Goal: Information Seeking & Learning: Learn about a topic

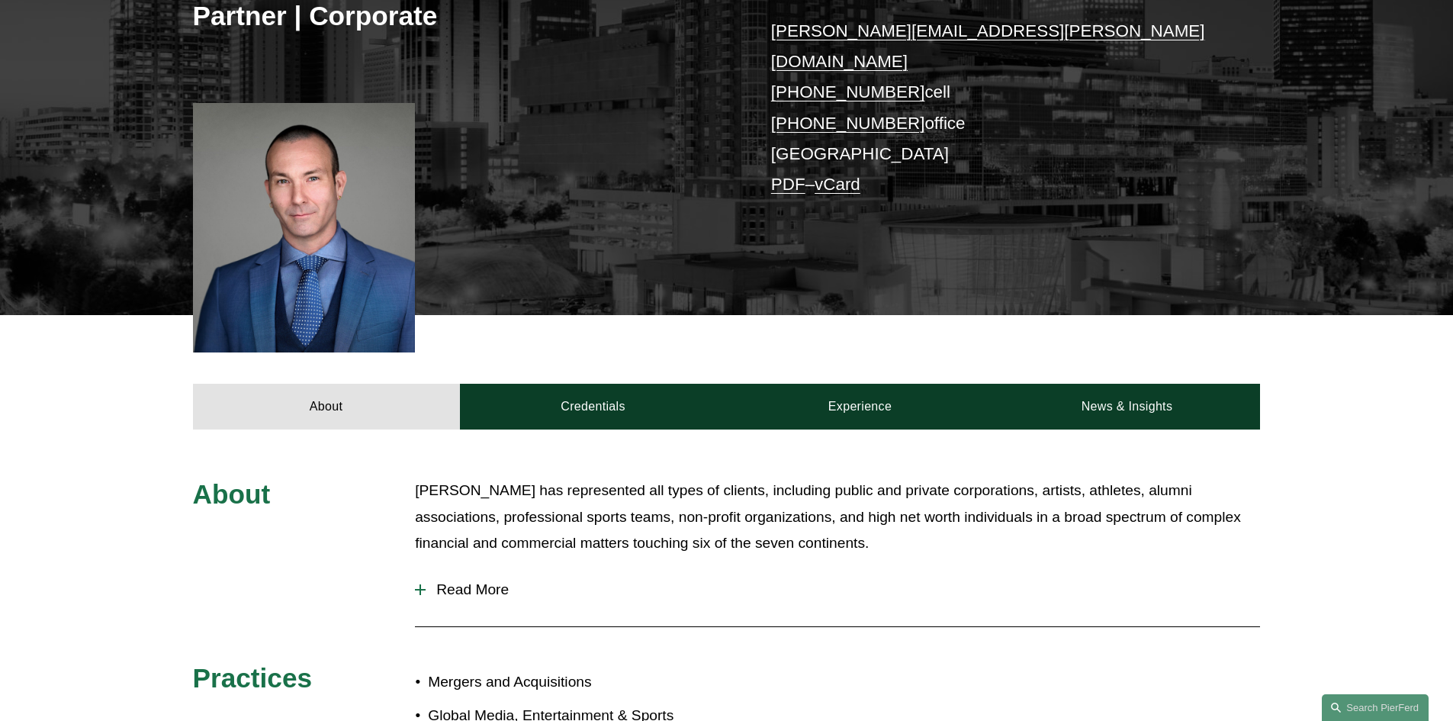
scroll to position [457, 0]
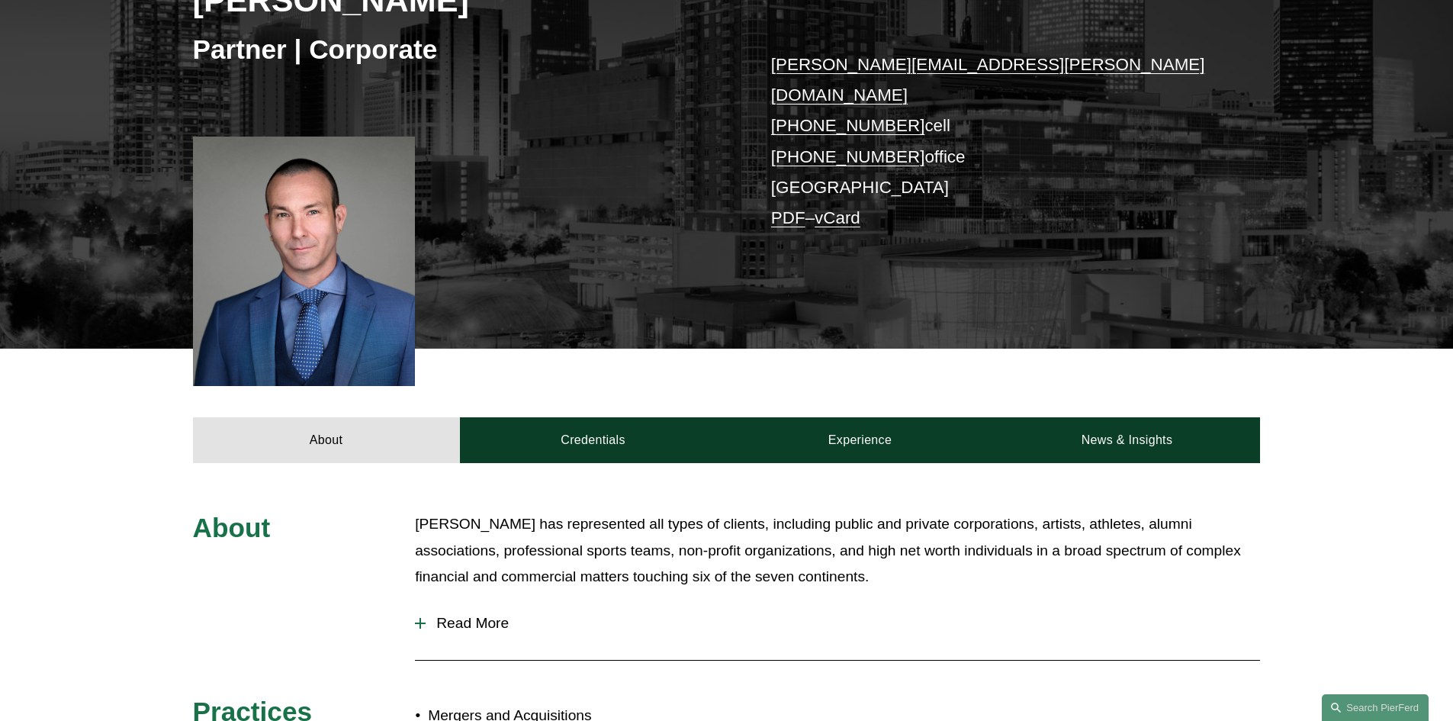
scroll to position [457, 0]
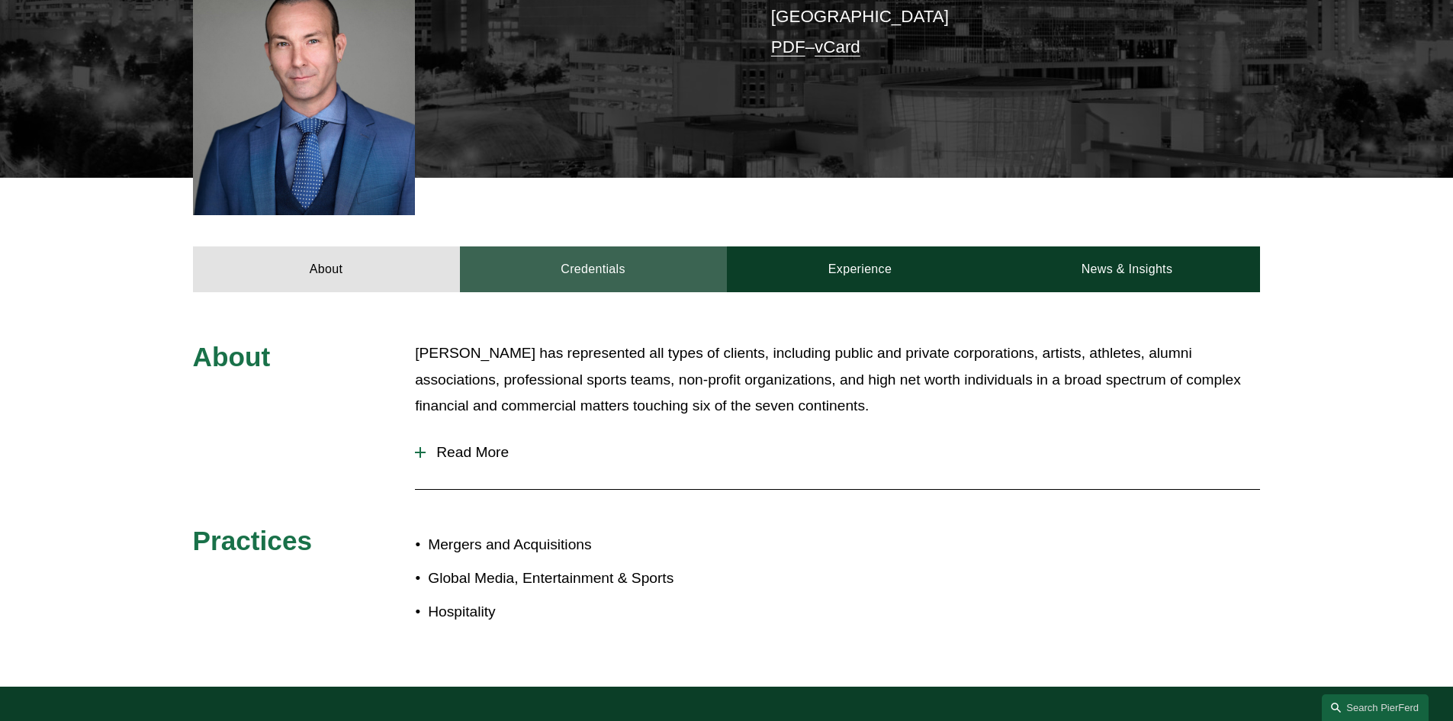
click at [605, 246] on link "Credentials" at bounding box center [593, 269] width 267 height 46
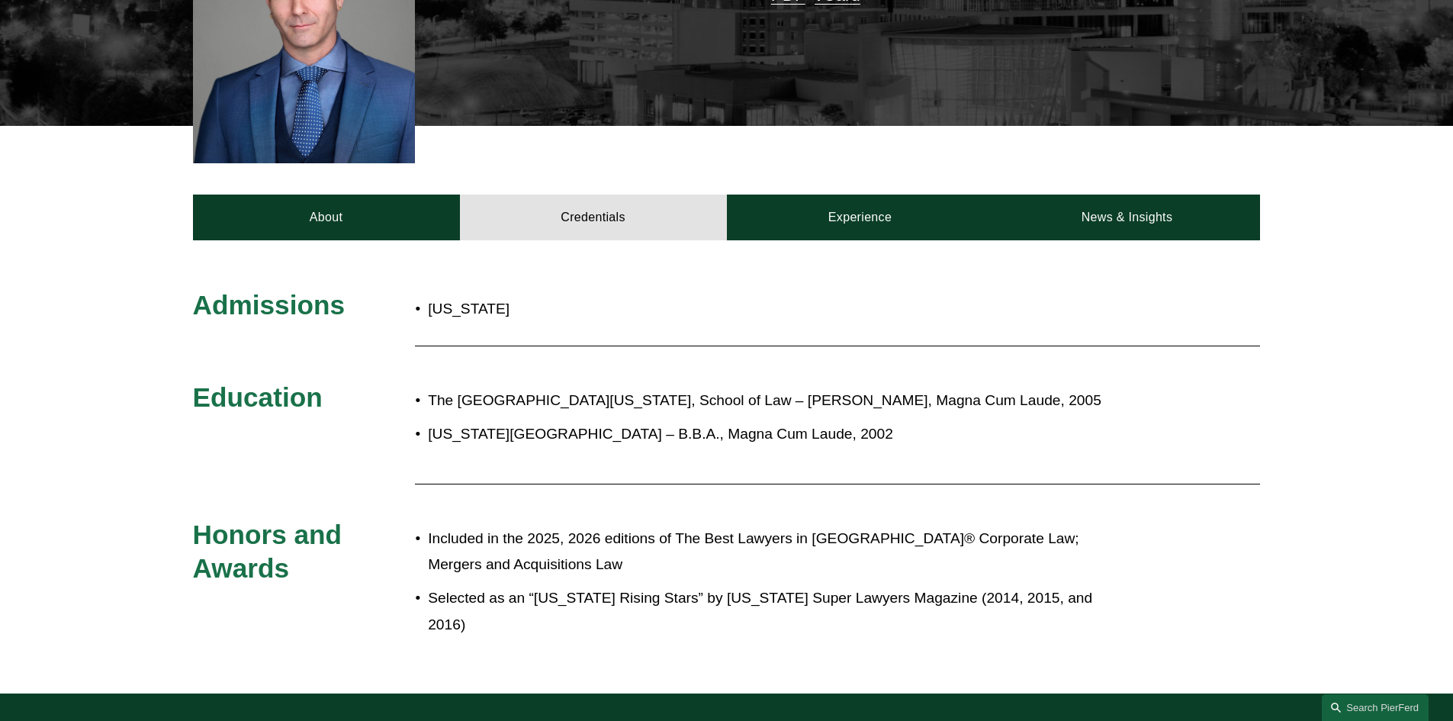
scroll to position [610, 0]
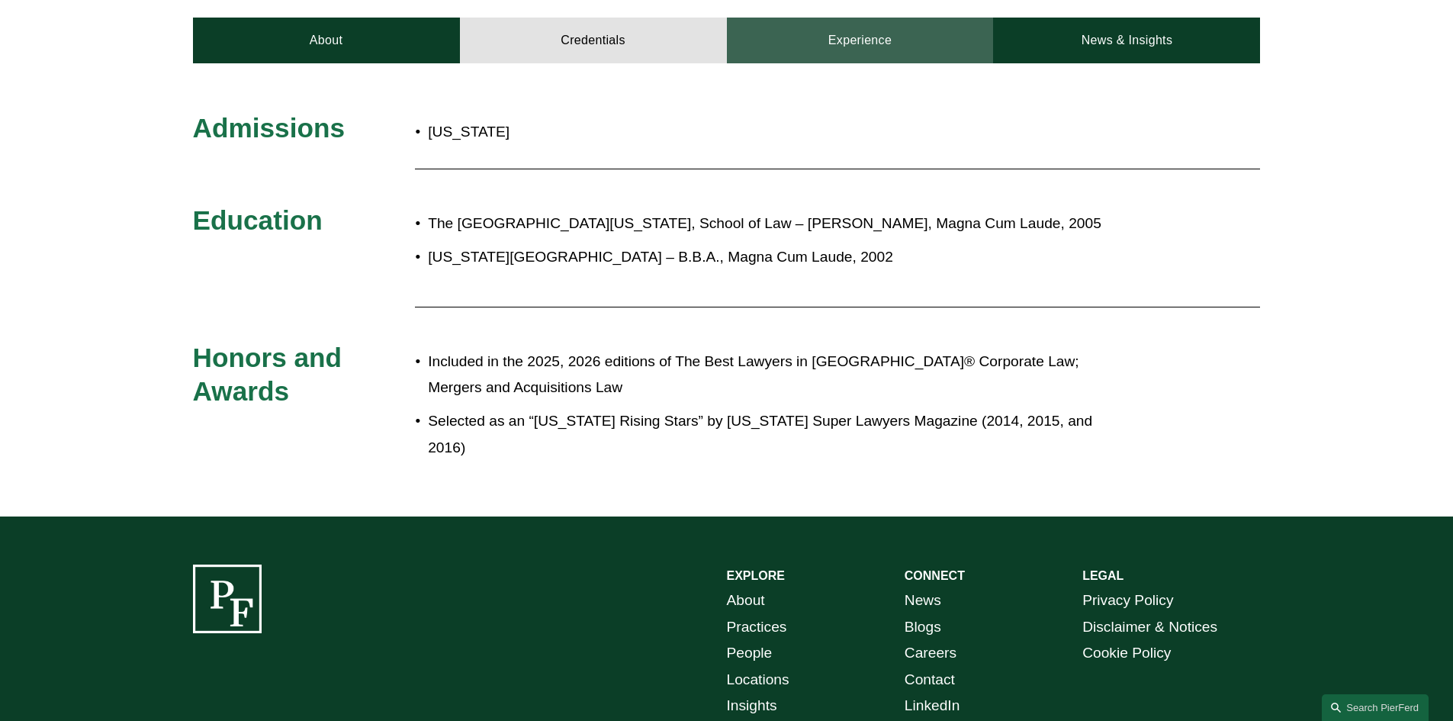
click at [825, 30] on link "Experience" at bounding box center [860, 41] width 267 height 46
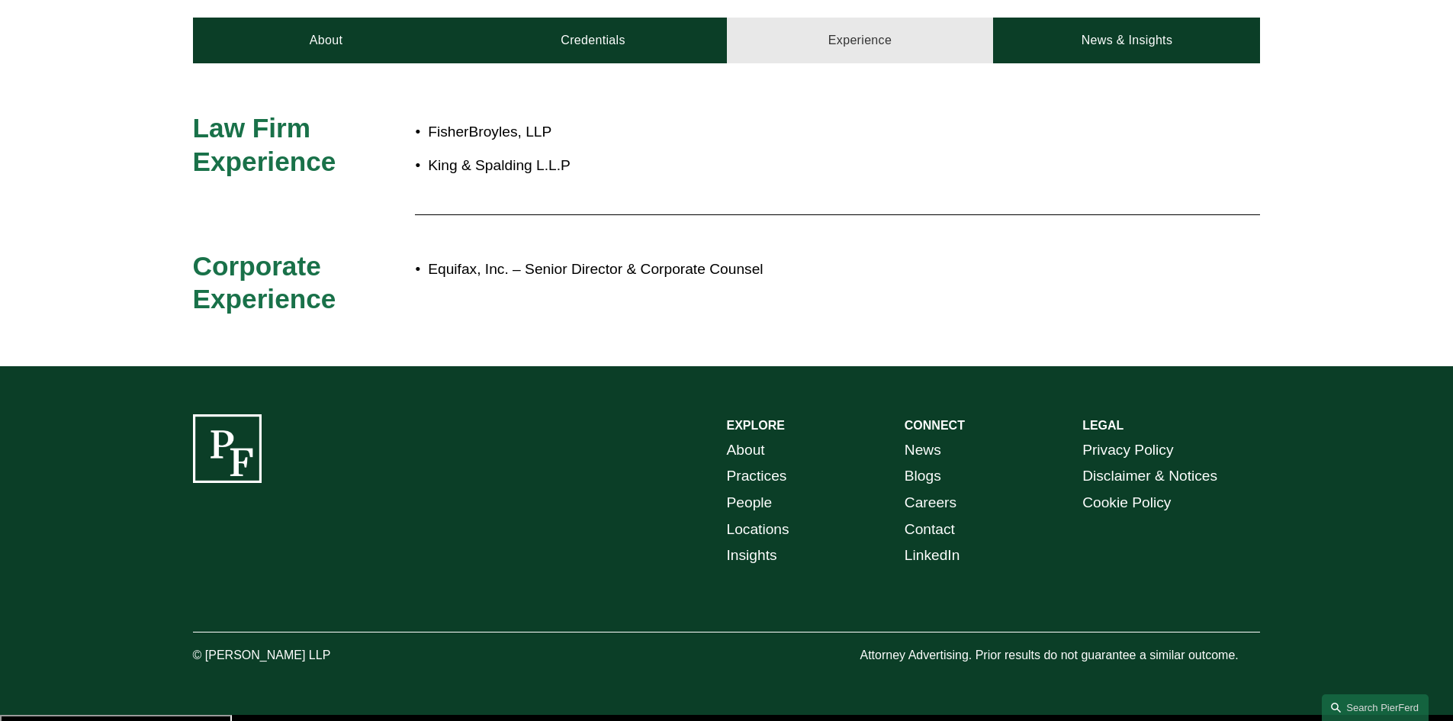
scroll to position [658, 0]
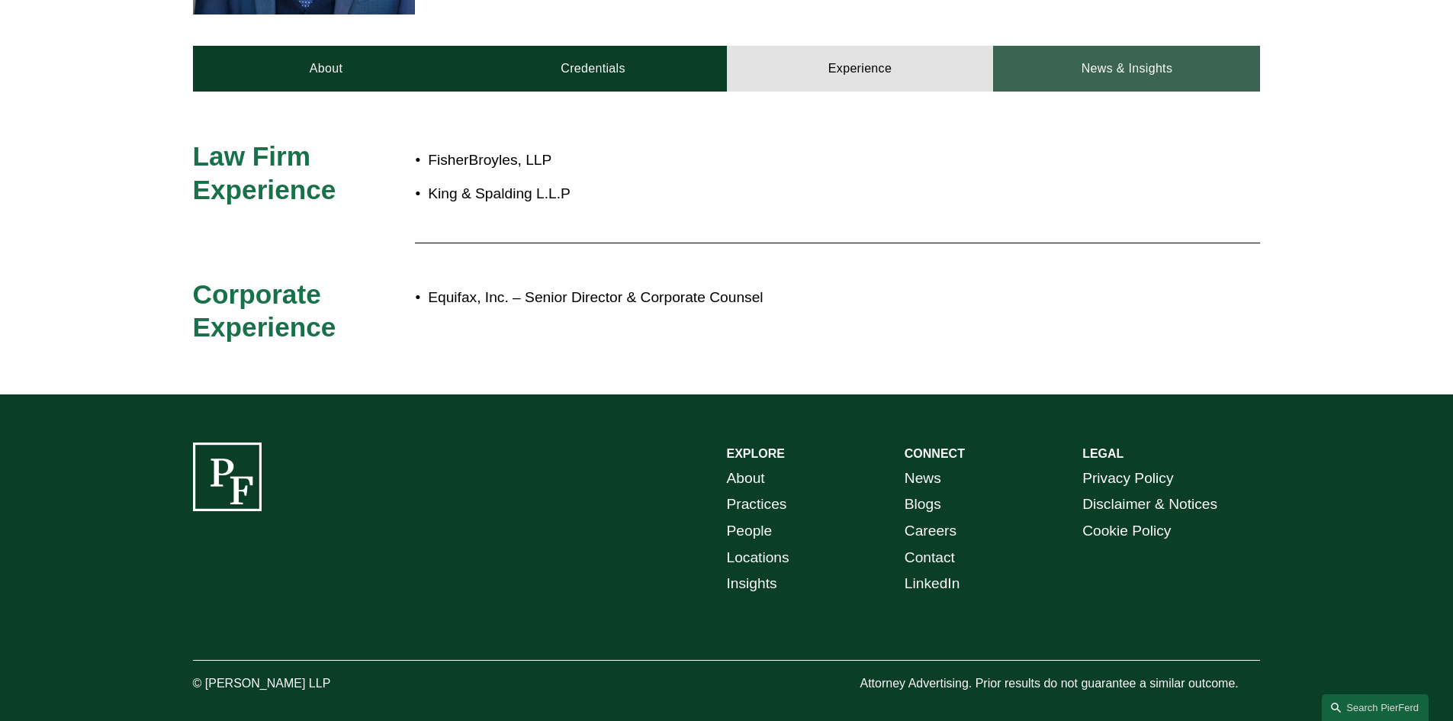
click at [1049, 47] on link "News & Insights" at bounding box center [1126, 69] width 267 height 46
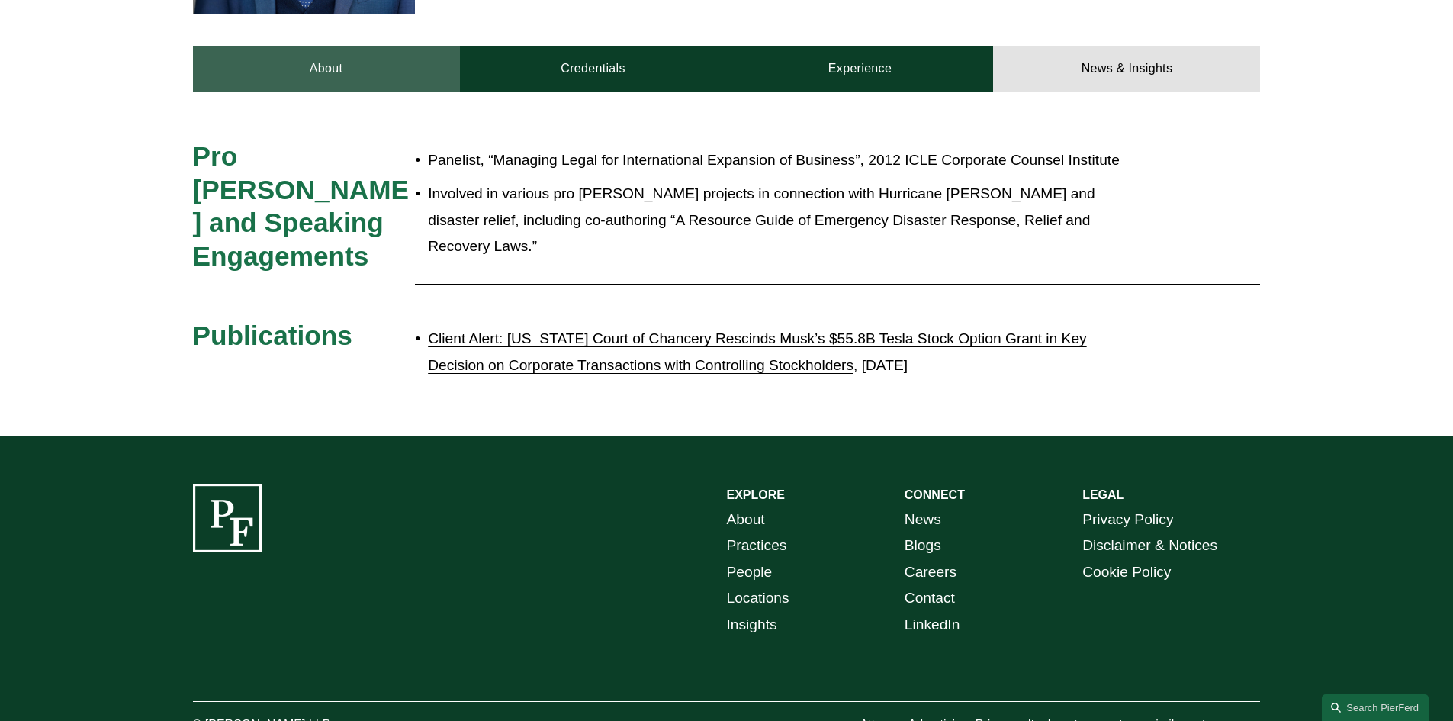
click at [387, 63] on link "About" at bounding box center [326, 69] width 267 height 46
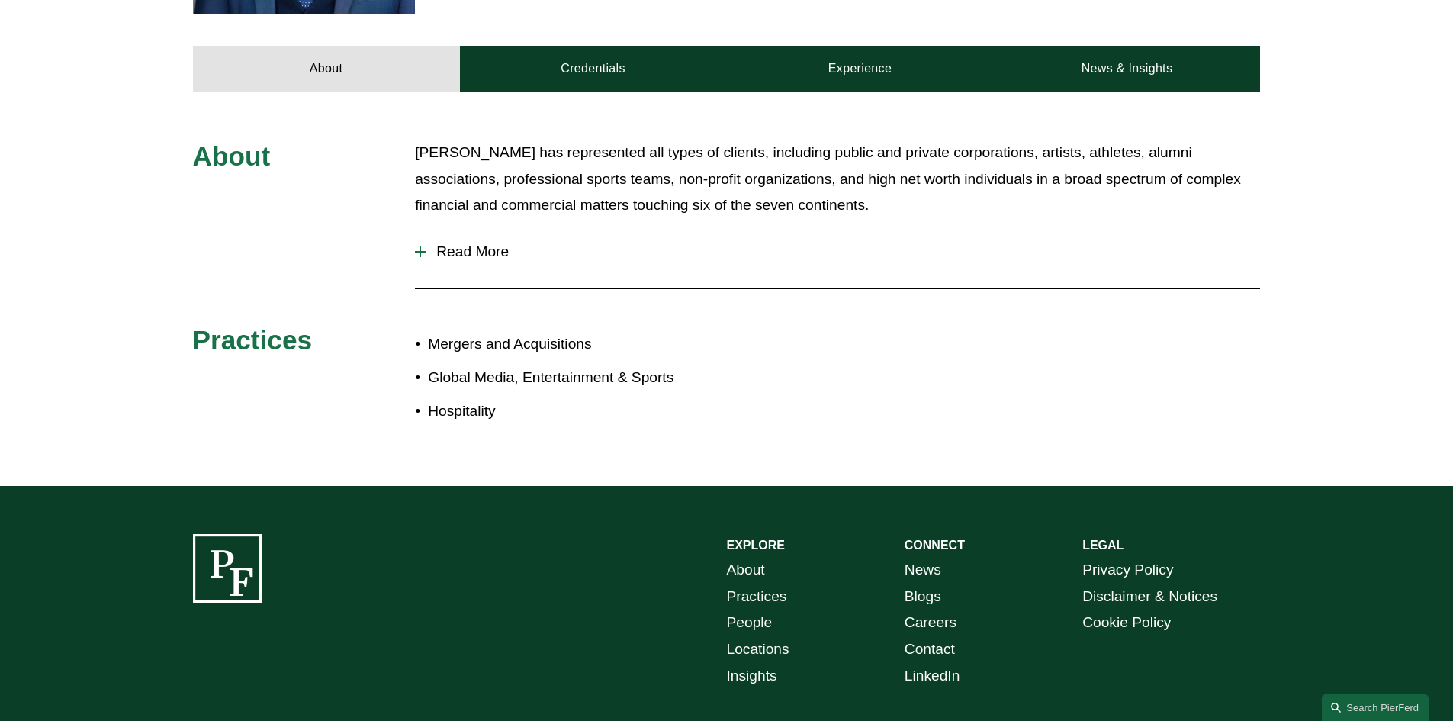
click at [436, 243] on span "Read More" at bounding box center [842, 251] width 834 height 17
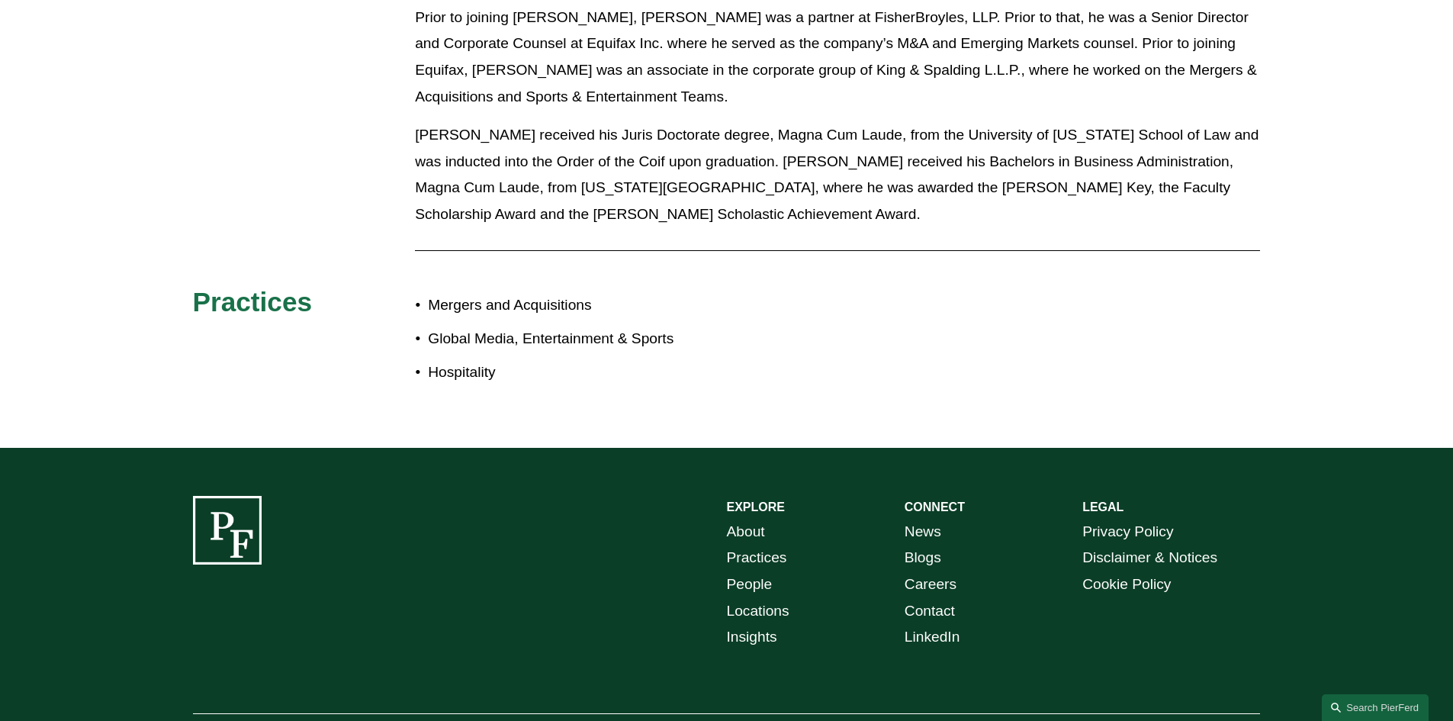
scroll to position [1043, 0]
